Goal: Task Accomplishment & Management: Manage account settings

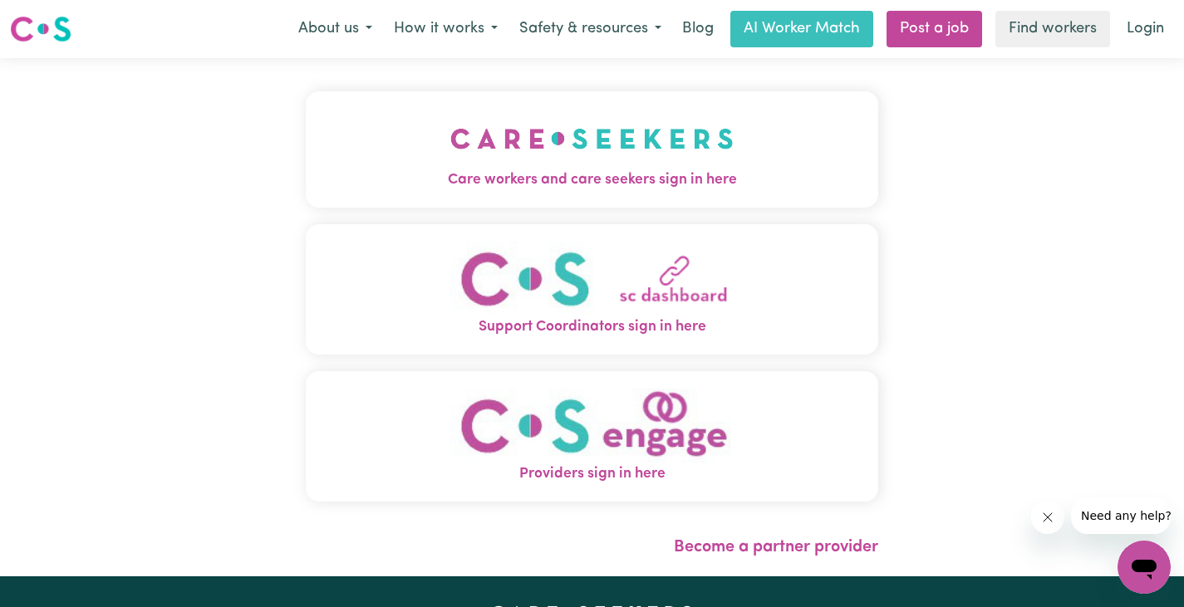
click at [595, 329] on span "Support Coordinators sign in here" at bounding box center [592, 327] width 572 height 22
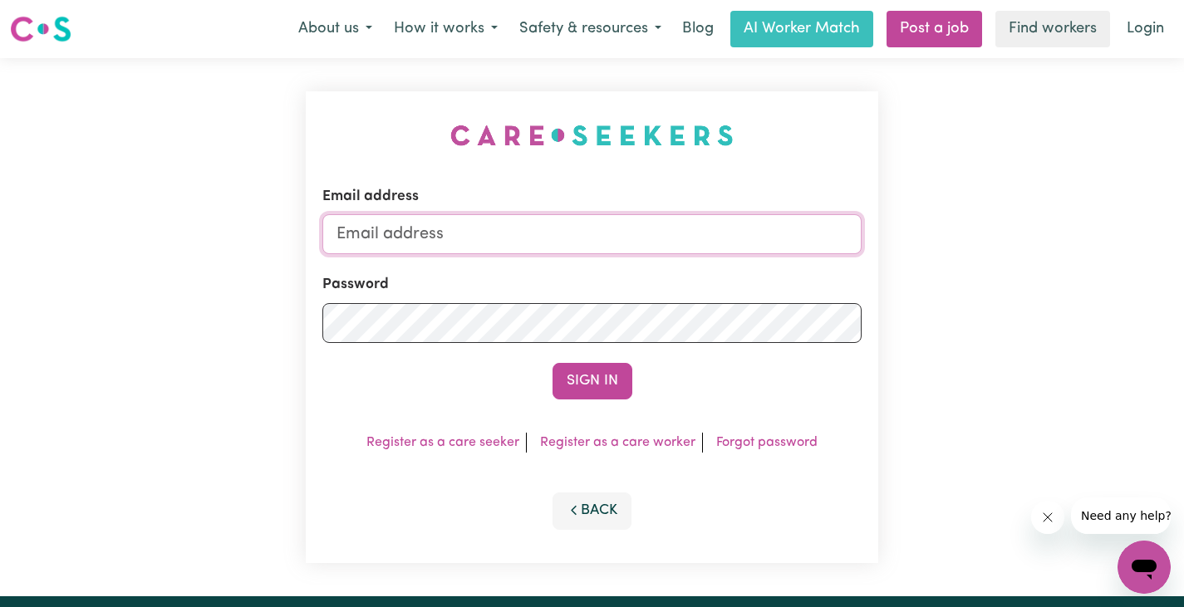
type input "[EMAIL_ADDRESS][PERSON_NAME][DOMAIN_NAME]"
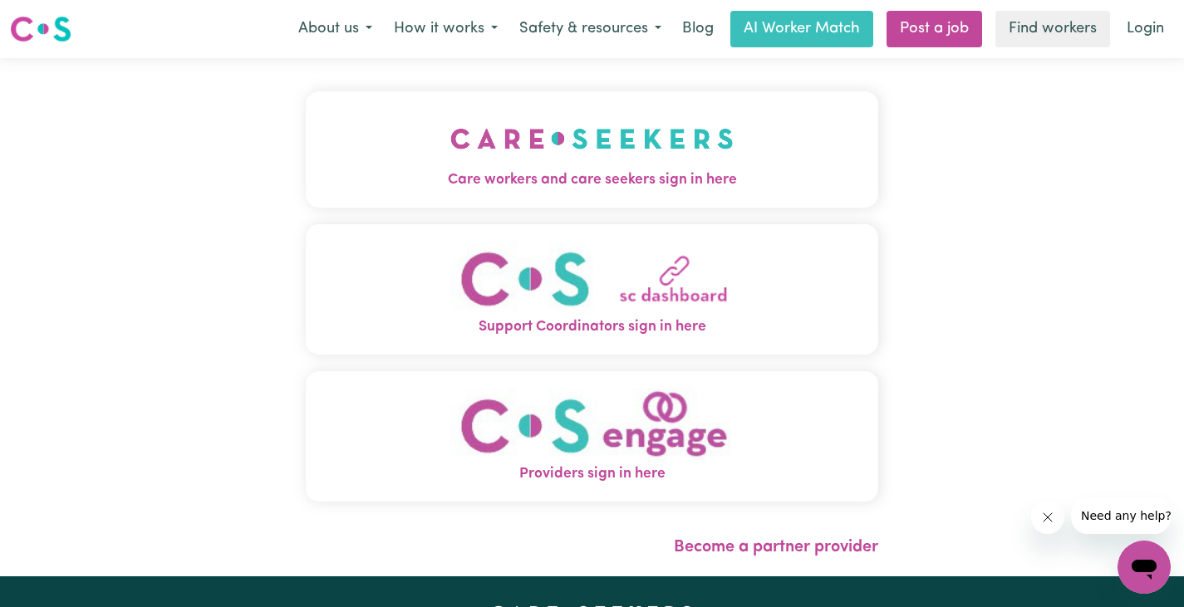
click at [606, 327] on span "Support Coordinators sign in here" at bounding box center [592, 327] width 572 height 22
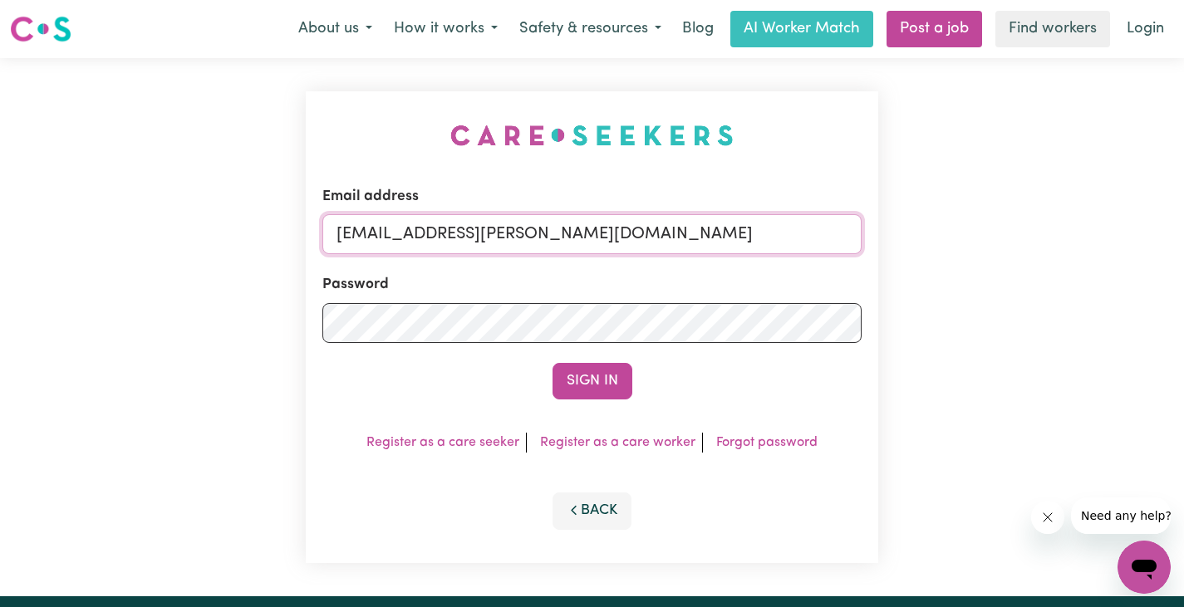
drag, startPoint x: 573, startPoint y: 223, endPoint x: 384, endPoint y: 248, distance: 191.0
click at [384, 248] on input "[EMAIL_ADDRESS][PERSON_NAME][DOMAIN_NAME]" at bounding box center [591, 234] width 539 height 40
type input "sue@eyrefutures.com.au"
click at [576, 380] on button "Sign In" at bounding box center [592, 381] width 80 height 37
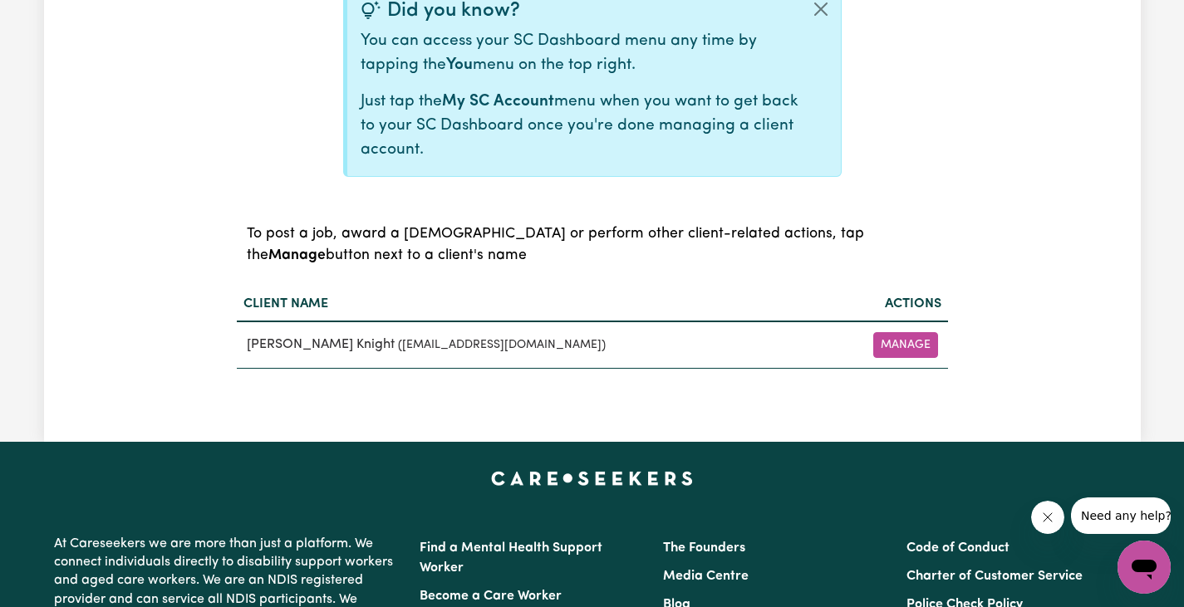
scroll to position [498, 0]
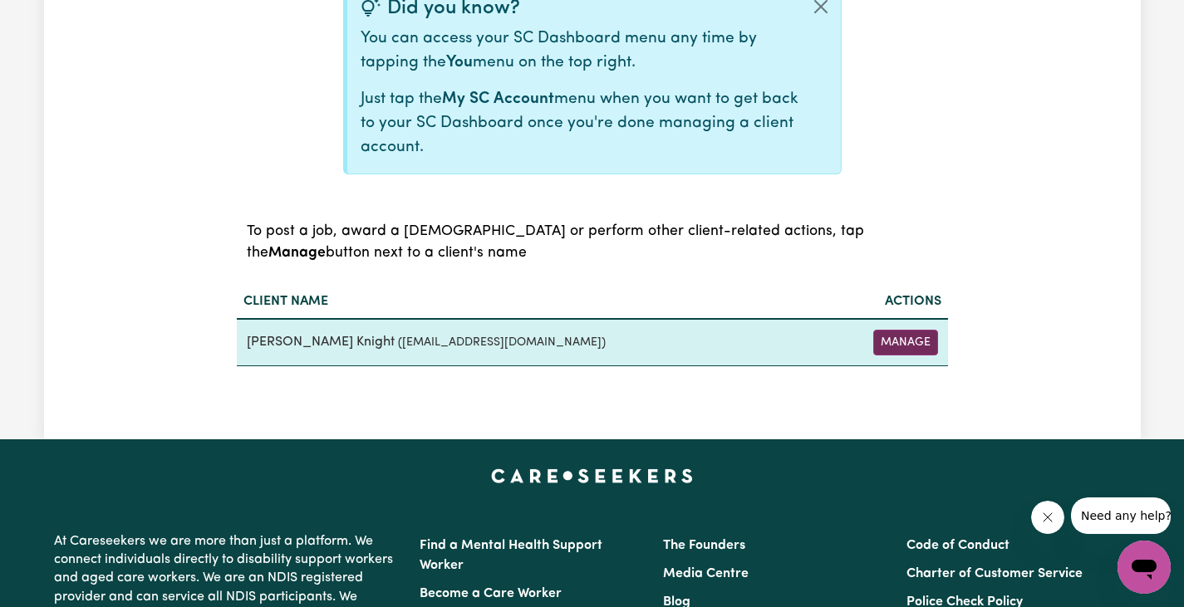
click at [901, 331] on button "Manage" at bounding box center [905, 343] width 65 height 26
